Goal: Task Accomplishment & Management: Complete application form

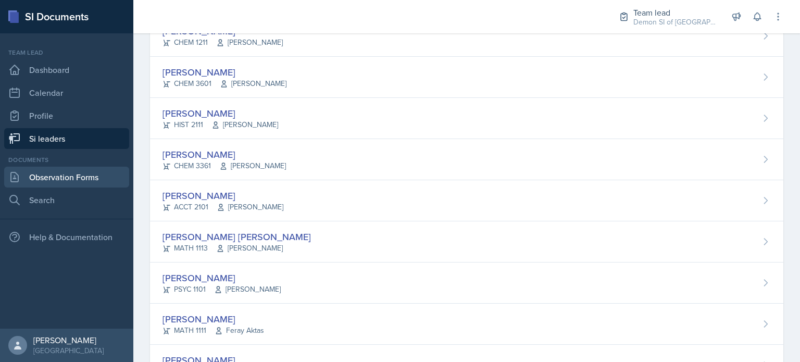
scroll to position [645, 0]
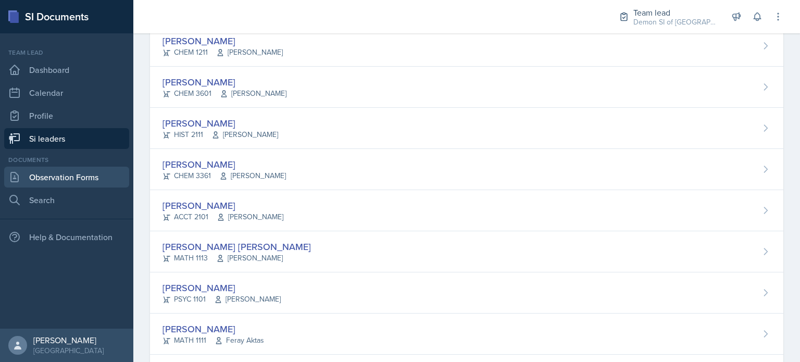
click at [91, 176] on link "Observation Forms" at bounding box center [66, 177] width 125 height 21
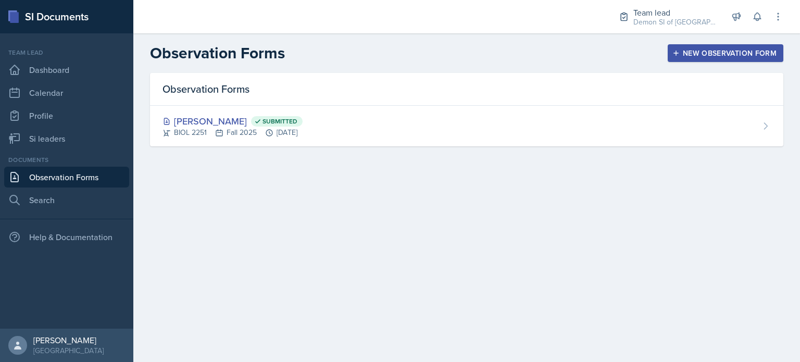
click at [704, 49] on div "New Observation Form" at bounding box center [725, 53] width 102 height 8
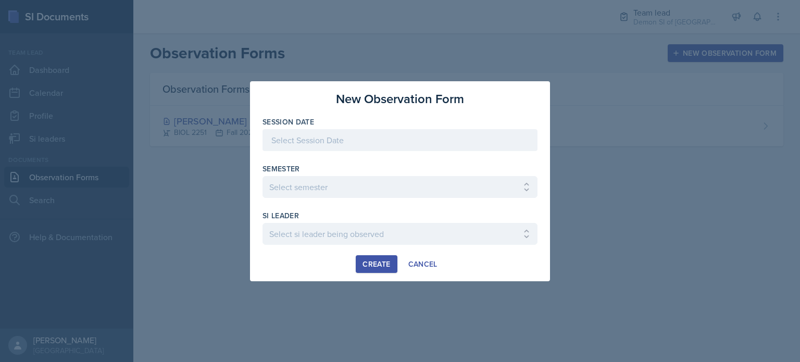
click at [523, 137] on div at bounding box center [399, 140] width 275 height 22
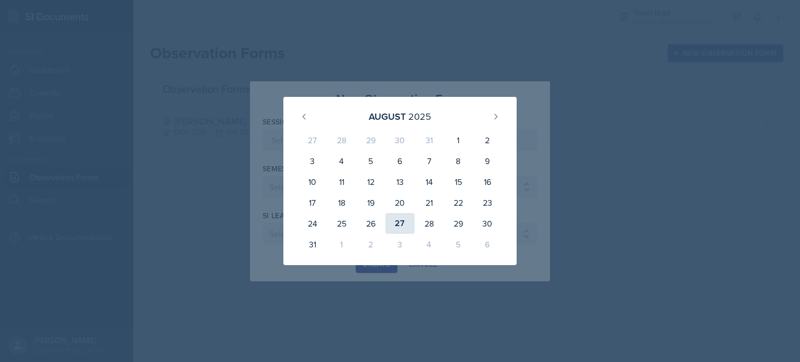
click at [408, 225] on div "27" at bounding box center [399, 223] width 29 height 21
type input "[DATE]"
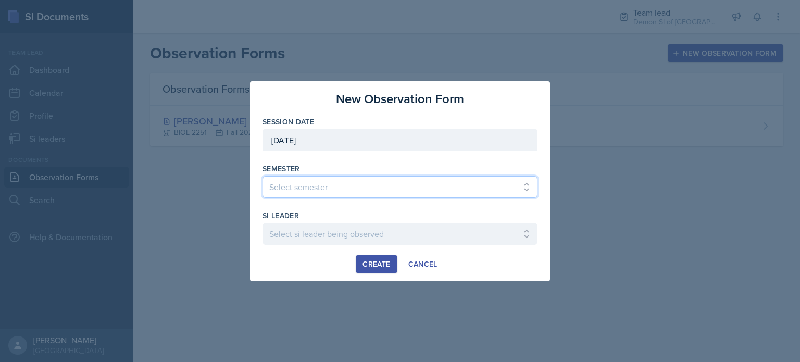
click at [376, 185] on select "Select semester All Spring 2021 Summer 2021 Spring 2022 Fall 2020 Fall 2021 Fal…" at bounding box center [399, 187] width 275 height 22
select select "2bed604d-1099-4043-b1bc-2365e8740244"
click at [262, 176] on select "Select semester All Spring 2021 Summer 2021 Spring 2022 Fall 2020 Fall 2021 Fal…" at bounding box center [399, 187] width 275 height 22
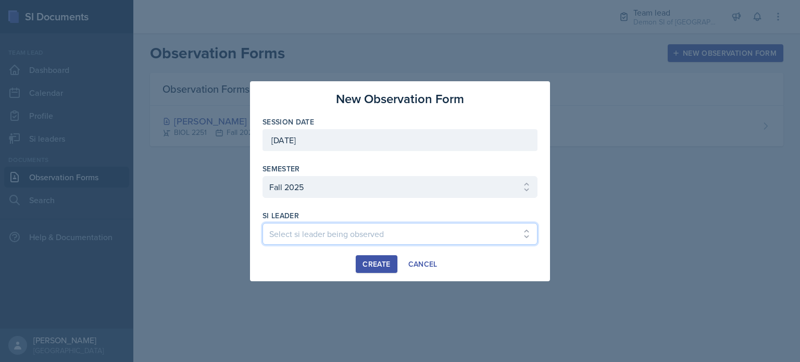
click at [358, 228] on select "Select si leader being observed [PERSON_NAME] / MATH 1190 / Les Mariettables [P…" at bounding box center [399, 234] width 275 height 22
select select "96e6af6c-43d9-43d4-9f78-27967d576370"
click at [262, 223] on select "Select si leader being observed [PERSON_NAME] / MATH 1190 / Les Mariettables [P…" at bounding box center [399, 234] width 275 height 22
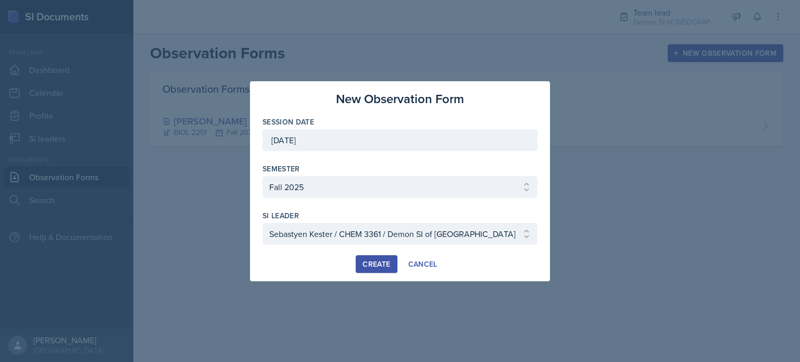
click at [375, 265] on div "Create" at bounding box center [376, 264] width 28 height 8
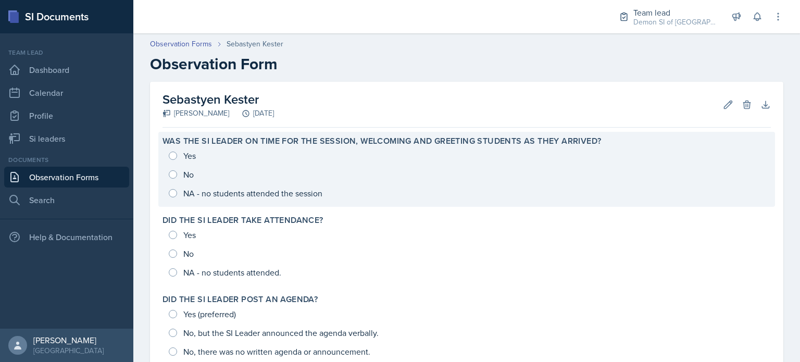
click at [185, 154] on div "Yes No NA - no students attended the session" at bounding box center [466, 174] width 608 height 56
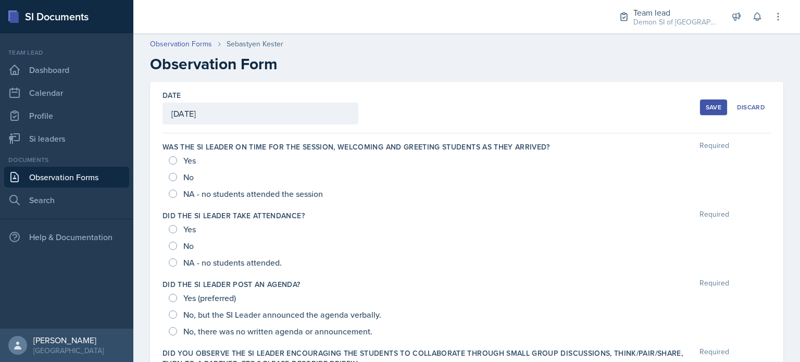
click at [190, 160] on span "Yes" at bounding box center [189, 160] width 12 height 10
click at [177, 160] on input "Yes" at bounding box center [173, 160] width 8 height 8
radio input "true"
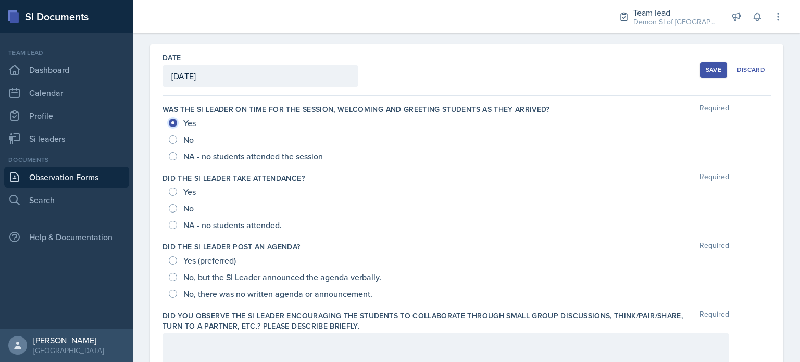
scroll to position [40, 0]
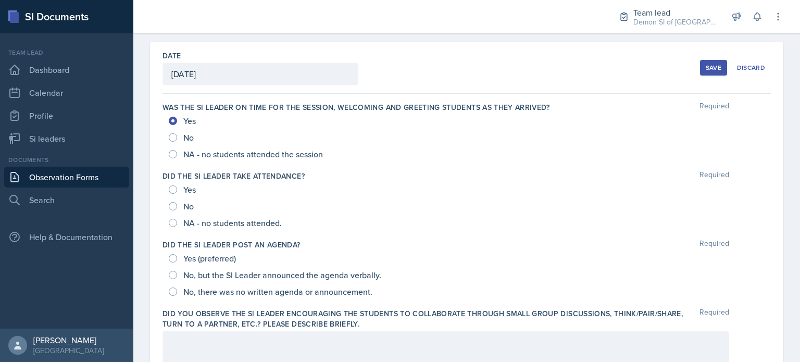
click at [190, 184] on span "Yes" at bounding box center [189, 189] width 12 height 10
click at [177, 185] on input "Yes" at bounding box center [173, 189] width 8 height 8
radio input "true"
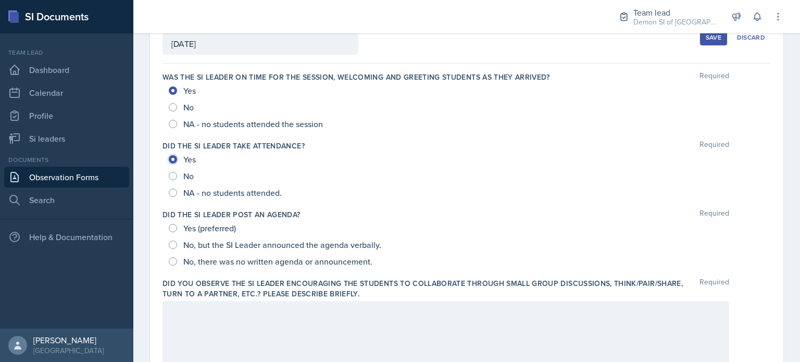
scroll to position [70, 0]
click at [195, 233] on div "Yes (preferred)" at bounding box center [203, 227] width 69 height 17
click at [192, 232] on span "Yes (preferred)" at bounding box center [209, 227] width 53 height 10
click at [177, 232] on input "Yes (preferred)" at bounding box center [173, 227] width 8 height 8
radio input "true"
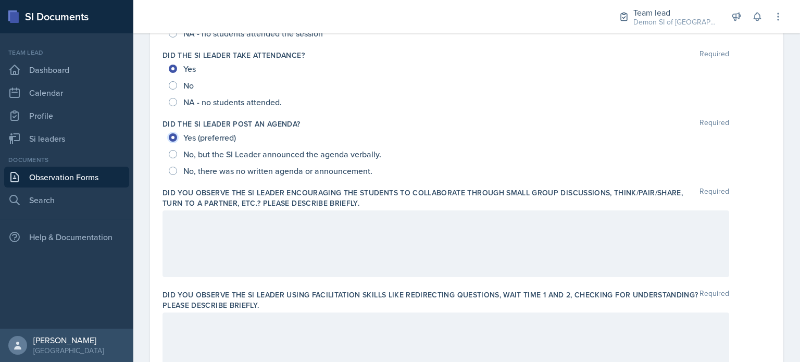
scroll to position [160, 0]
click at [214, 231] on div at bounding box center [445, 243] width 566 height 67
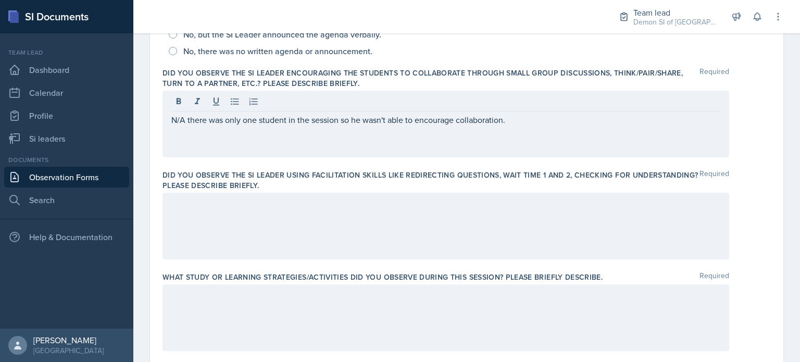
click at [232, 235] on div at bounding box center [445, 226] width 566 height 67
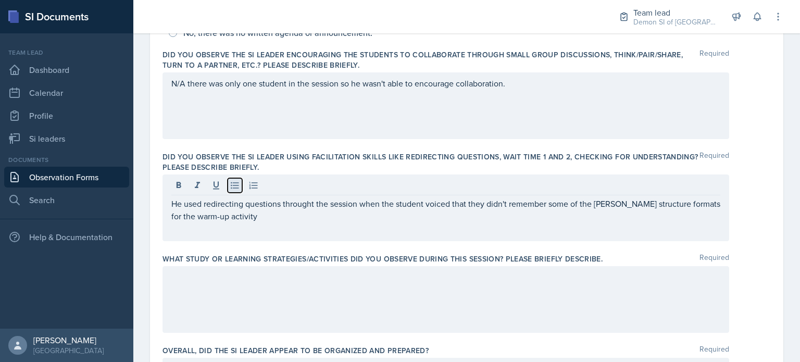
click at [235, 188] on icon at bounding box center [235, 185] width 10 height 10
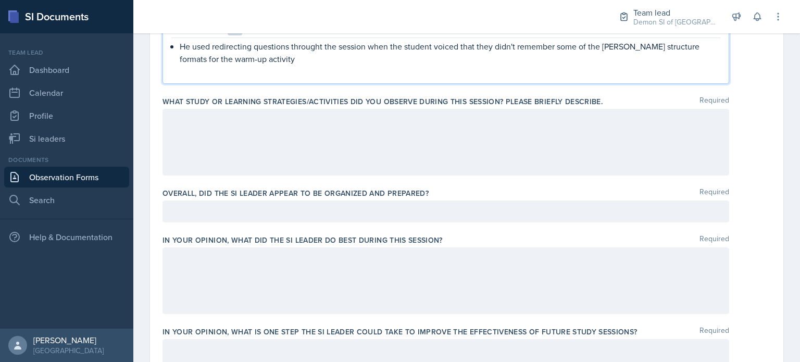
scroll to position [460, 0]
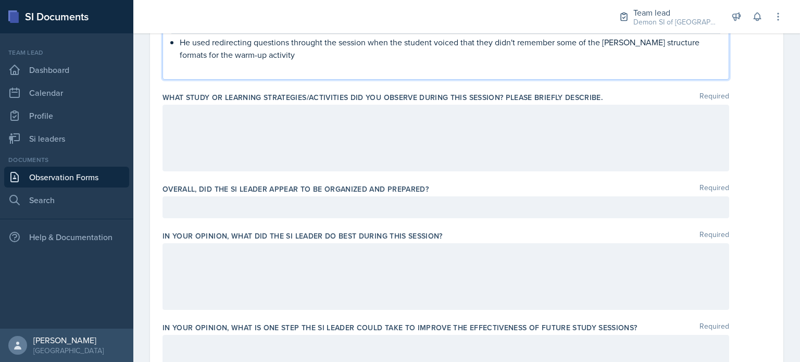
click at [277, 126] on div at bounding box center [445, 138] width 566 height 67
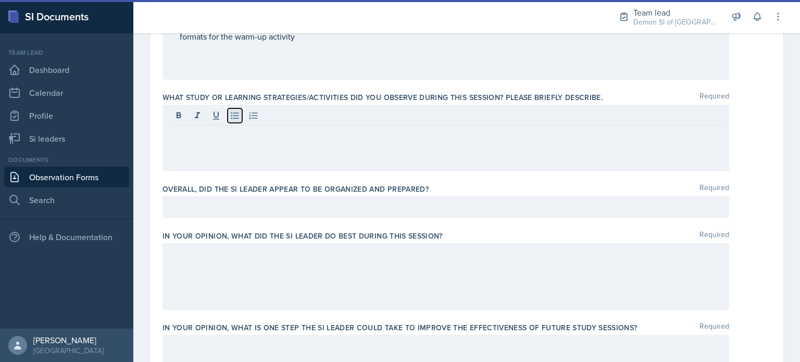
click at [236, 119] on icon at bounding box center [235, 115] width 10 height 10
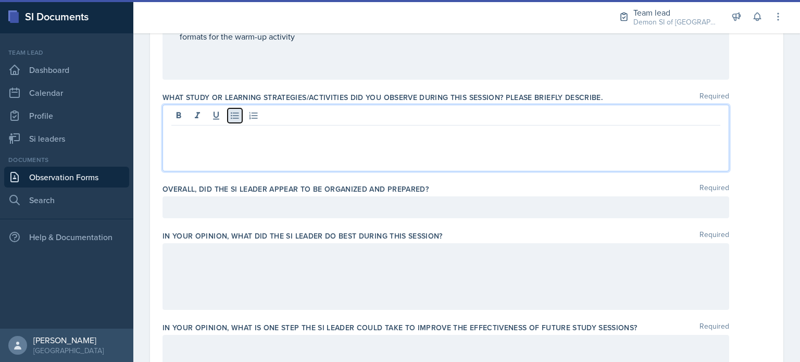
click at [239, 120] on button at bounding box center [235, 115] width 15 height 15
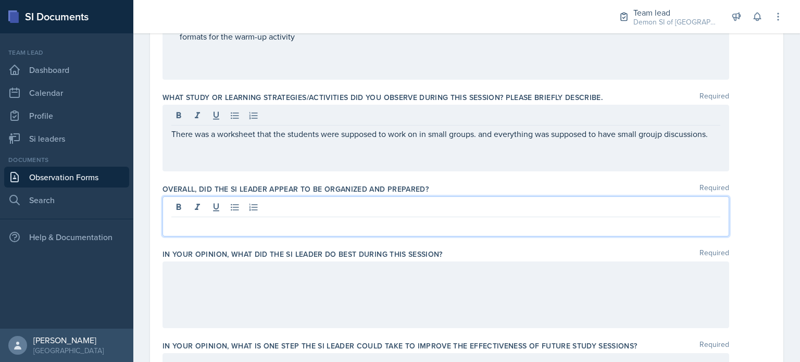
click at [305, 210] on div at bounding box center [445, 216] width 566 height 40
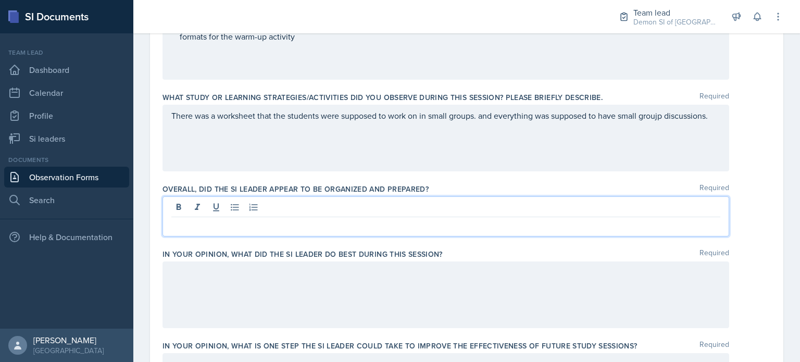
scroll to position [476, 0]
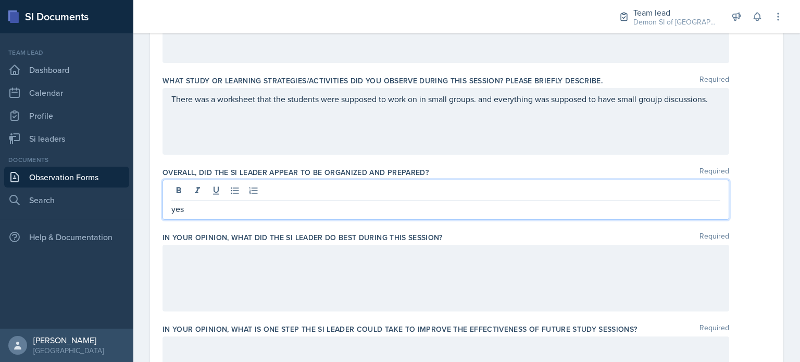
click at [285, 291] on div at bounding box center [445, 278] width 566 height 67
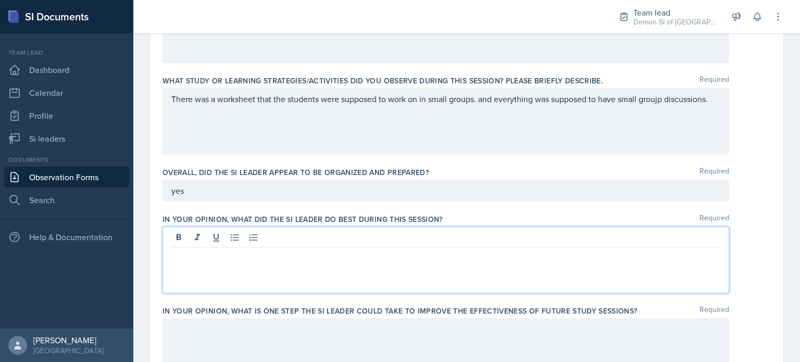
scroll to position [495, 0]
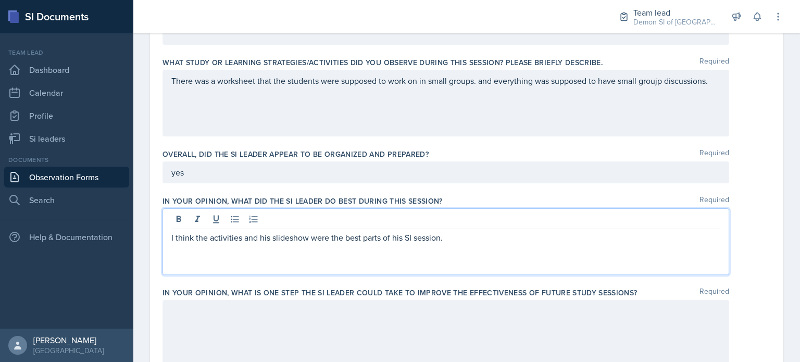
click at [244, 329] on div at bounding box center [445, 333] width 566 height 67
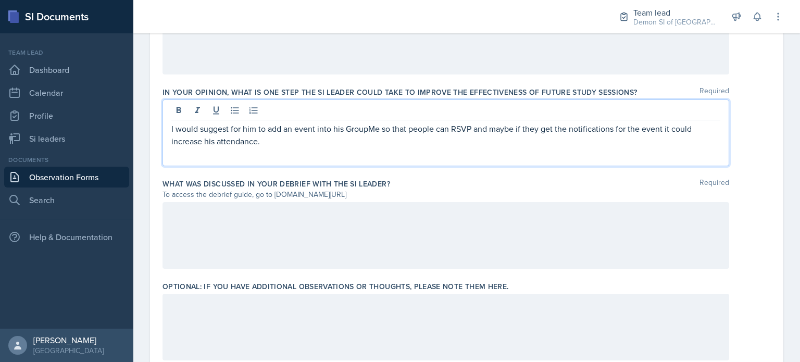
scroll to position [712, 0]
